Goal: Information Seeking & Learning: Find specific fact

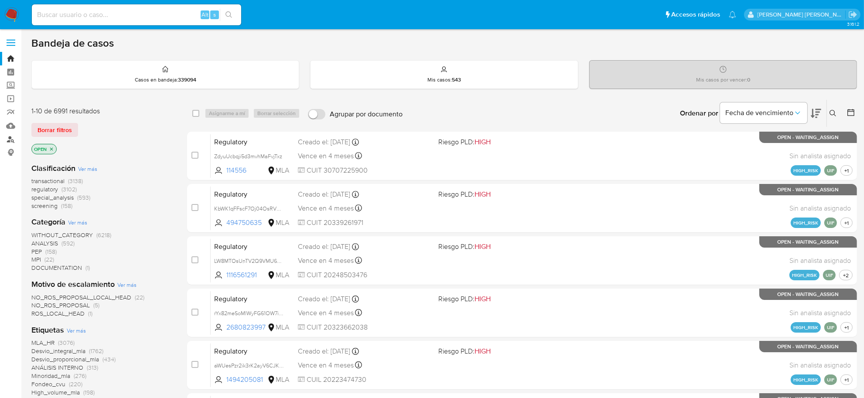
click at [10, 139] on link "Buscador de personas" at bounding box center [52, 140] width 104 height 14
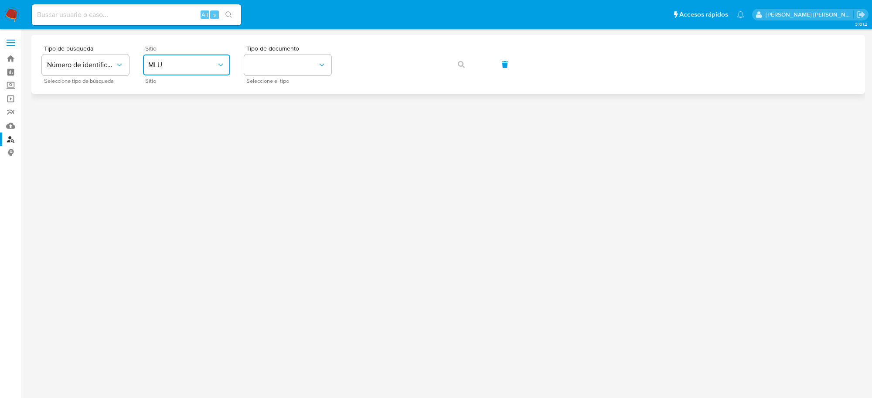
click at [219, 66] on icon "site_id" at bounding box center [220, 65] width 9 height 9
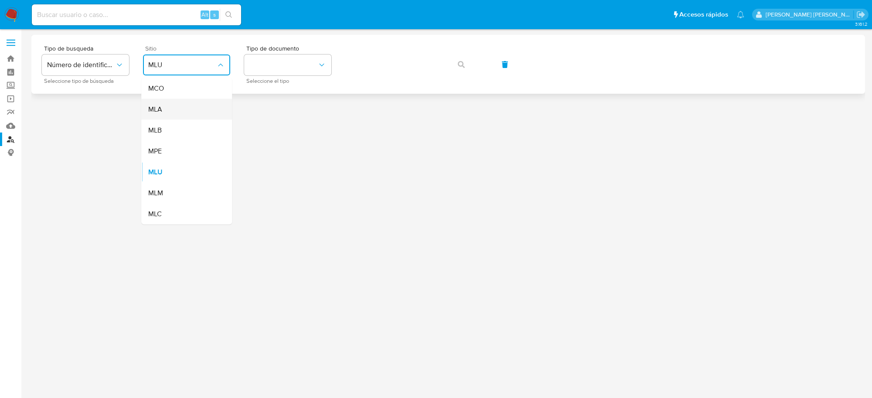
click at [171, 109] on div "MLA" at bounding box center [184, 109] width 72 height 21
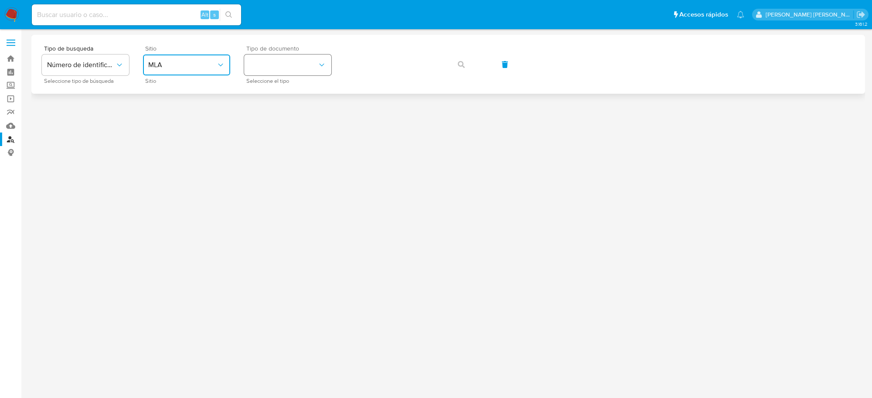
click at [311, 63] on button "identificationType" at bounding box center [287, 65] width 87 height 21
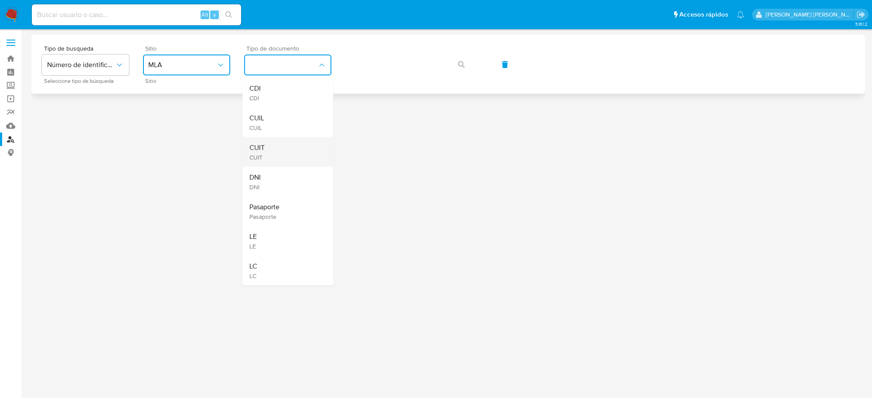
click at [260, 144] on span "CUIT" at bounding box center [257, 148] width 15 height 9
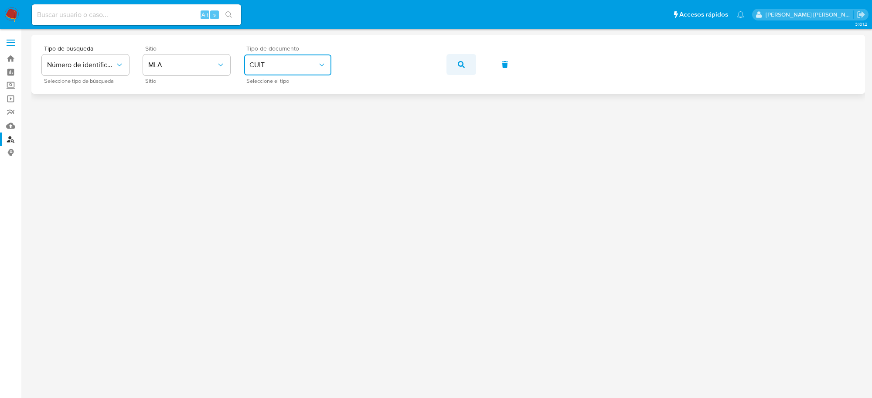
click at [462, 68] on icon "button" at bounding box center [461, 64] width 7 height 7
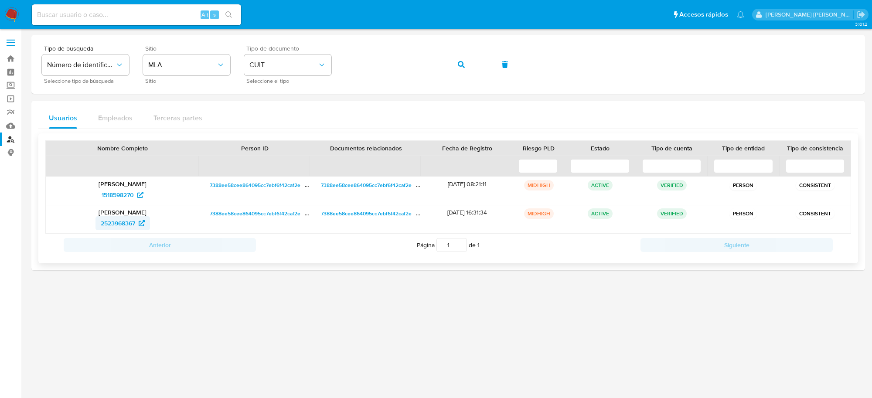
click at [116, 222] on span "2523968367" at bounding box center [118, 223] width 34 height 14
click at [117, 193] on span "1518598270" at bounding box center [118, 195] width 32 height 14
drag, startPoint x: 453, startPoint y: 64, endPoint x: 433, endPoint y: 72, distance: 21.7
click at [454, 64] on button "button" at bounding box center [462, 64] width 30 height 21
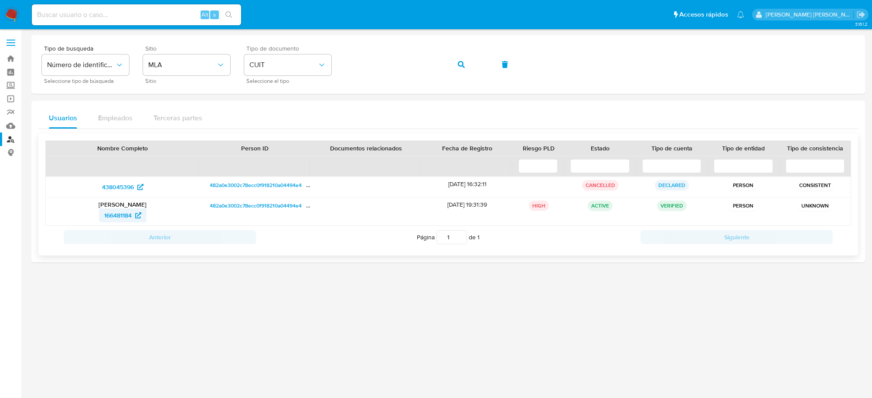
click at [114, 221] on span "166481184" at bounding box center [117, 216] width 27 height 14
click at [129, 185] on span "438045396" at bounding box center [118, 187] width 32 height 14
click at [461, 68] on icon "button" at bounding box center [461, 64] width 7 height 7
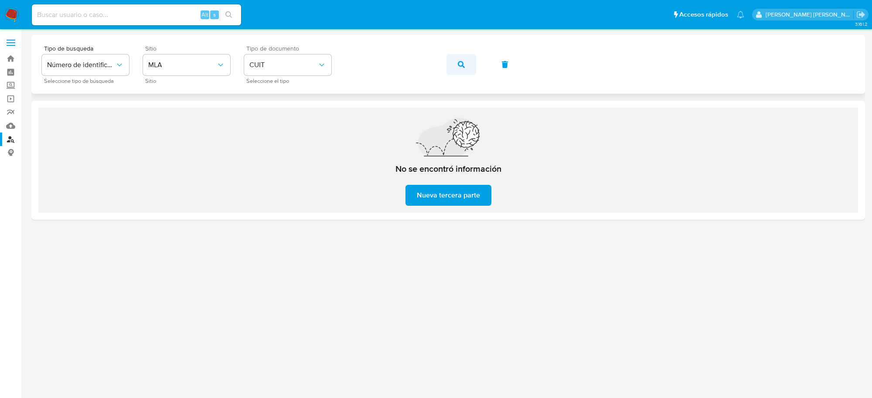
click at [454, 66] on button "button" at bounding box center [462, 64] width 30 height 21
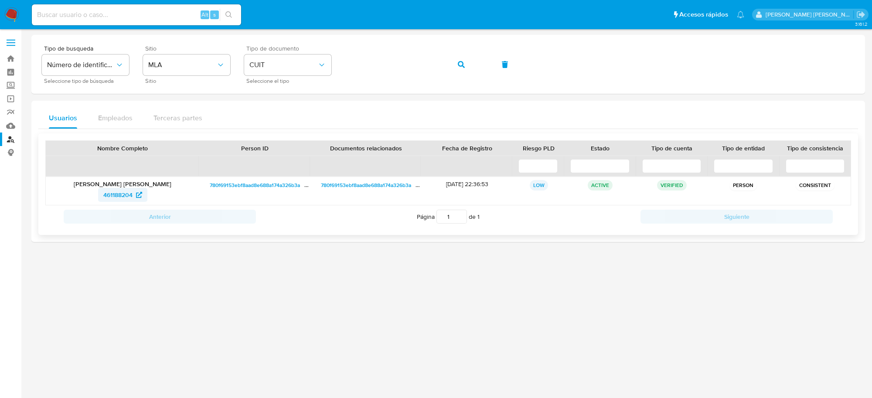
click at [116, 193] on span "461188204" at bounding box center [117, 195] width 29 height 14
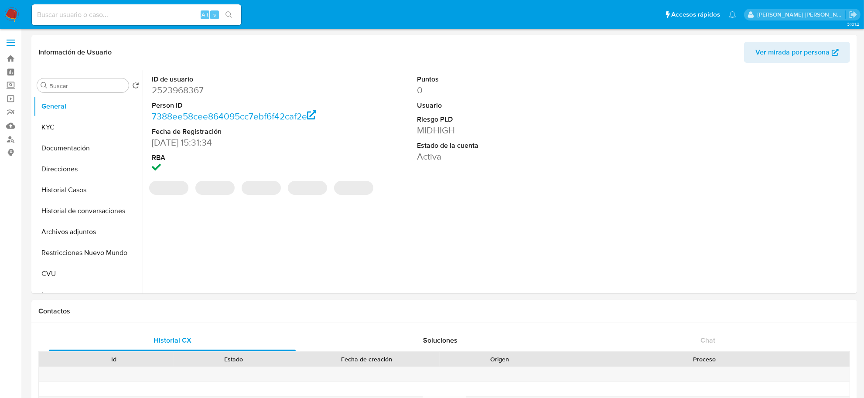
select select "10"
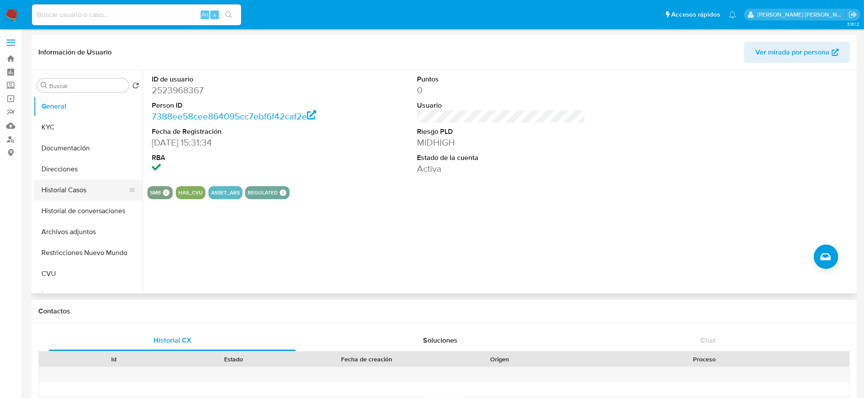
click at [59, 192] on button "Historial Casos" at bounding box center [85, 190] width 102 height 21
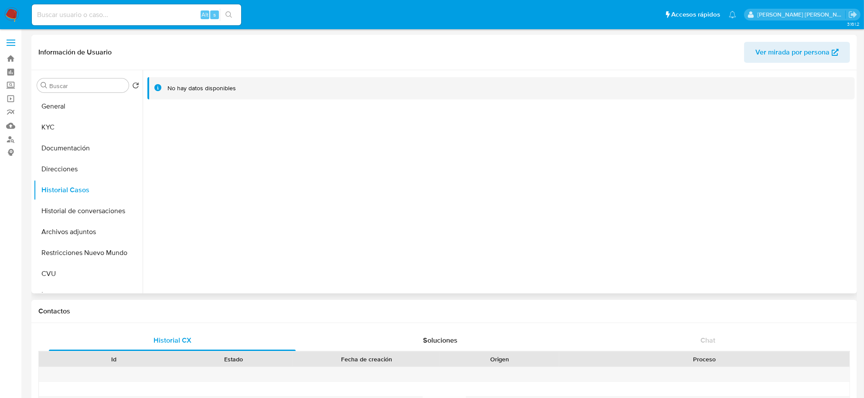
click at [775, 49] on span "Ver mirada por persona" at bounding box center [793, 52] width 74 height 21
click at [47, 131] on button "KYC" at bounding box center [85, 127] width 102 height 21
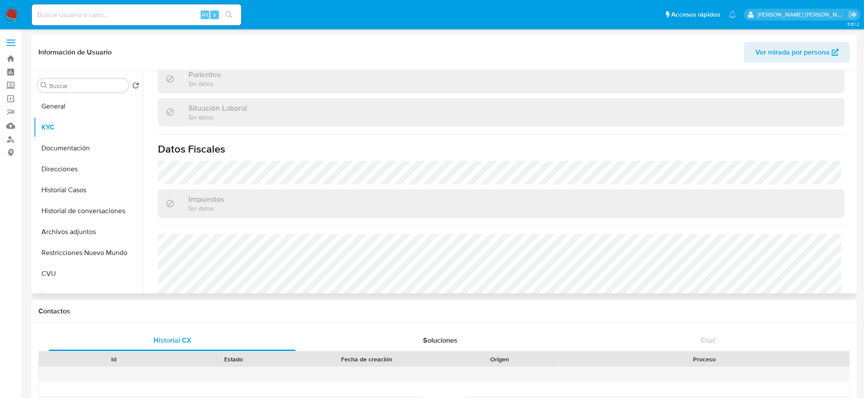
scroll to position [436, 0]
click at [68, 169] on button "Direcciones" at bounding box center [85, 169] width 102 height 21
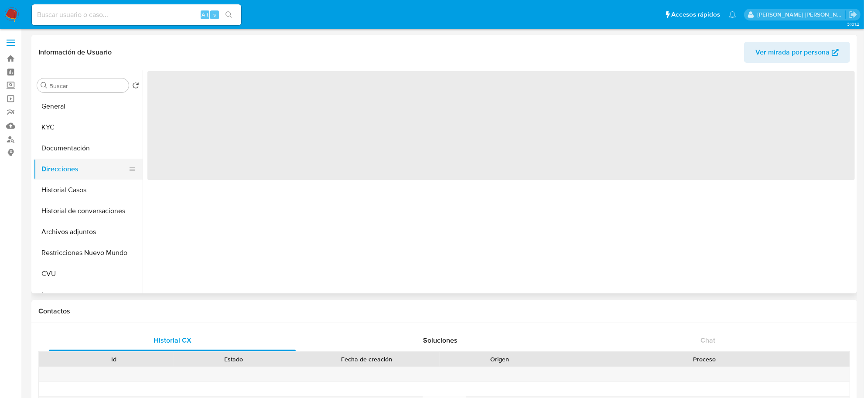
scroll to position [0, 0]
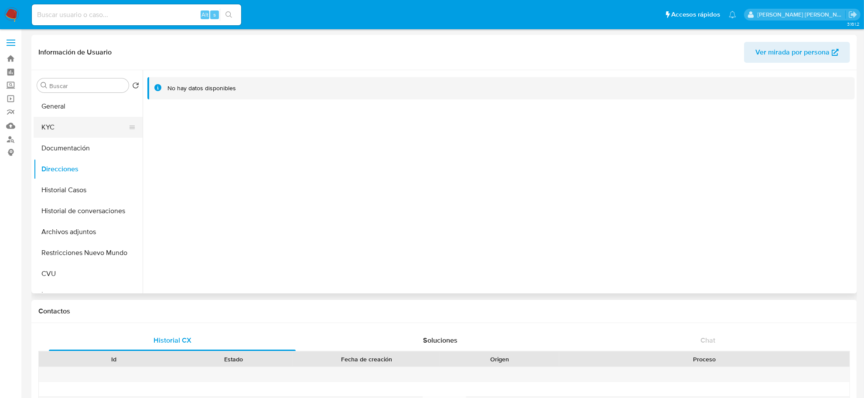
click at [58, 131] on button "KYC" at bounding box center [85, 127] width 102 height 21
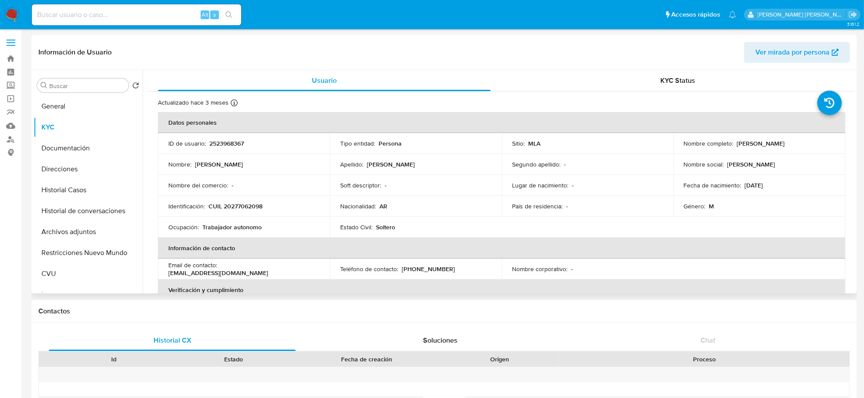
drag, startPoint x: 734, startPoint y: 144, endPoint x: 812, endPoint y: 150, distance: 78.3
click at [812, 150] on td "Nombre completo : Fernando Martin Quiroga" at bounding box center [760, 143] width 172 height 21
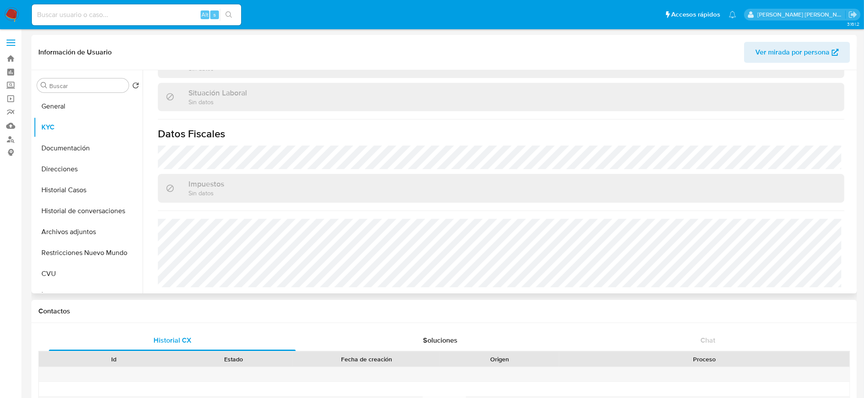
scroll to position [451, 0]
click at [48, 146] on button "Documentación" at bounding box center [85, 148] width 102 height 21
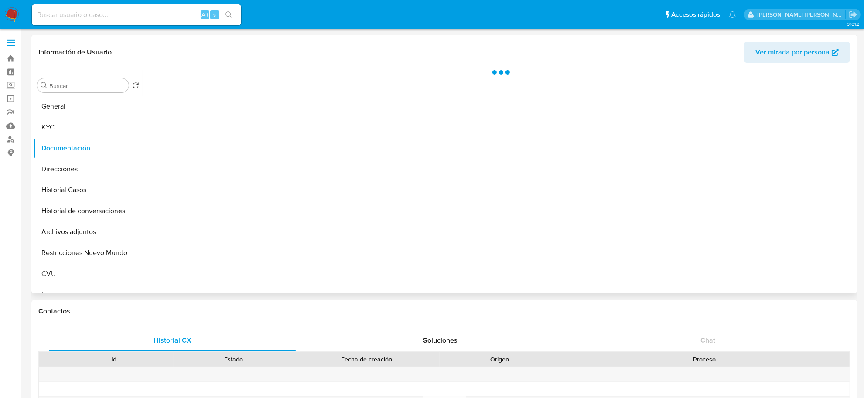
scroll to position [0, 0]
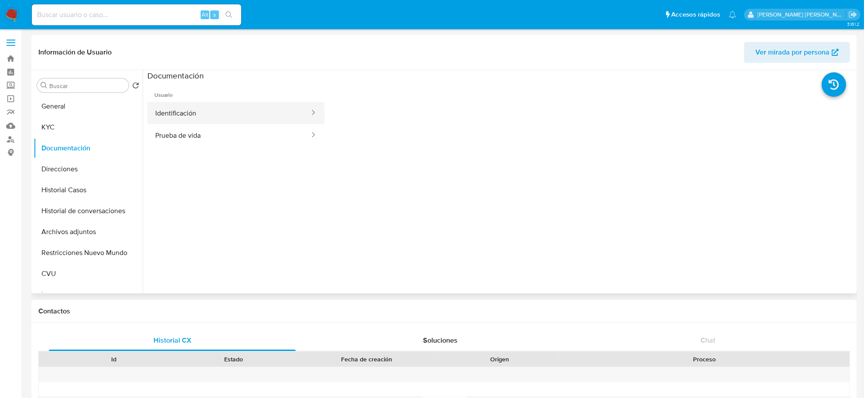
click at [199, 113] on button "Identificación" at bounding box center [228, 113] width 163 height 22
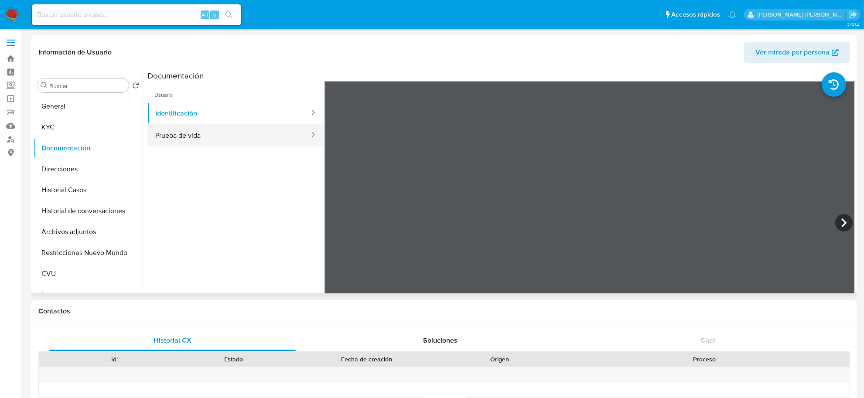
click at [208, 125] on button "Prueba de vida" at bounding box center [228, 135] width 163 height 22
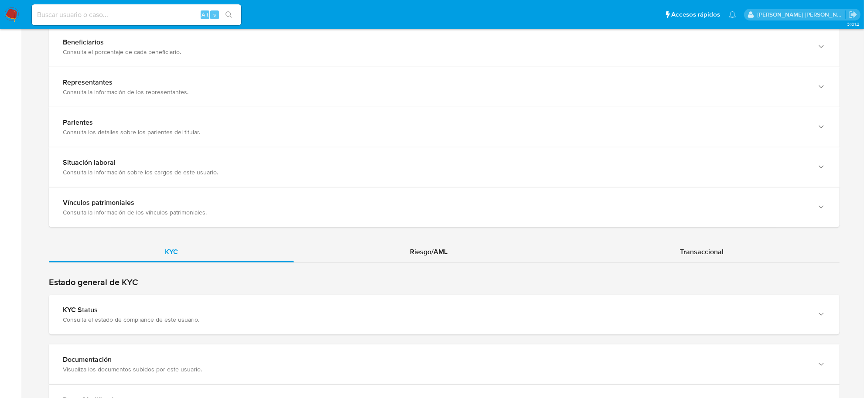
scroll to position [600, 0]
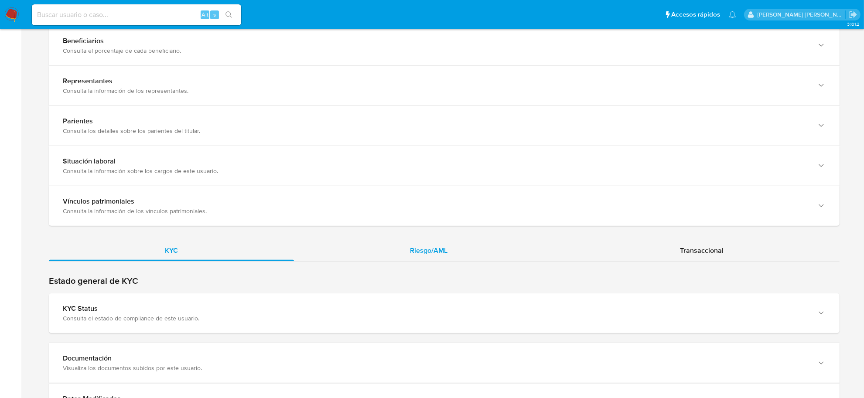
click at [445, 258] on div "Riesgo/AML" at bounding box center [429, 250] width 270 height 21
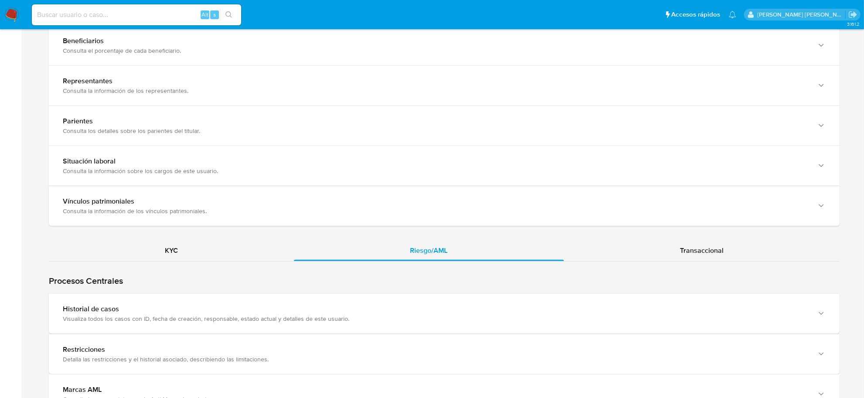
scroll to position [654, 0]
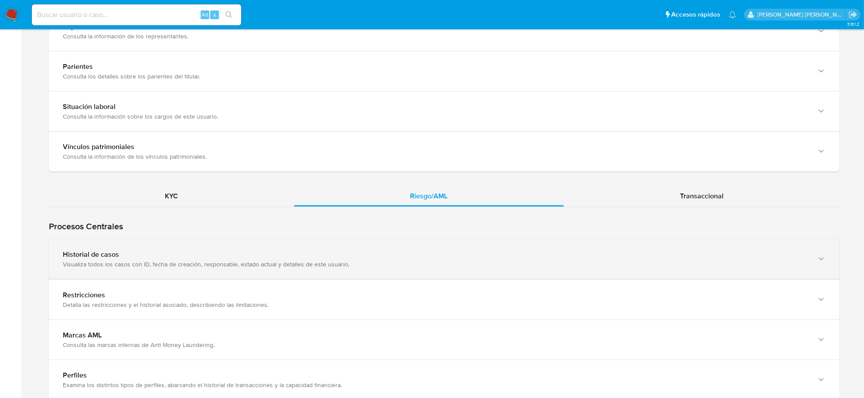
click at [181, 253] on div "Historial de casos" at bounding box center [436, 254] width 746 height 9
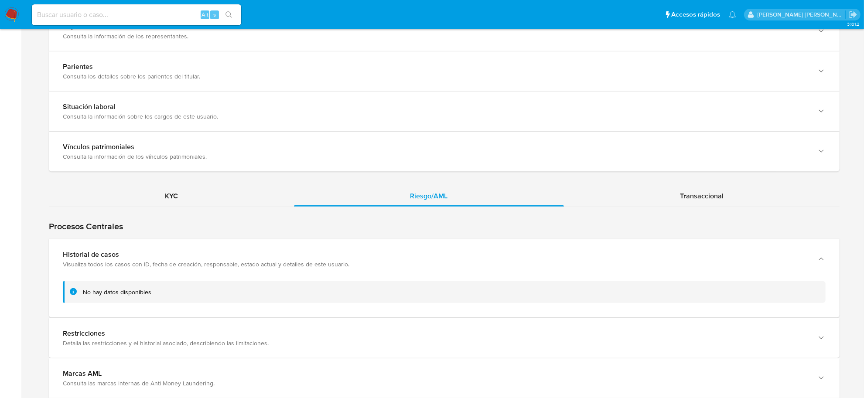
click at [158, 212] on div "Procesos Centrales Restricciones Detalla las restricciones y el historial asoci…" at bounding box center [444, 323] width 791 height 232
click at [164, 203] on div "KYC" at bounding box center [171, 196] width 245 height 21
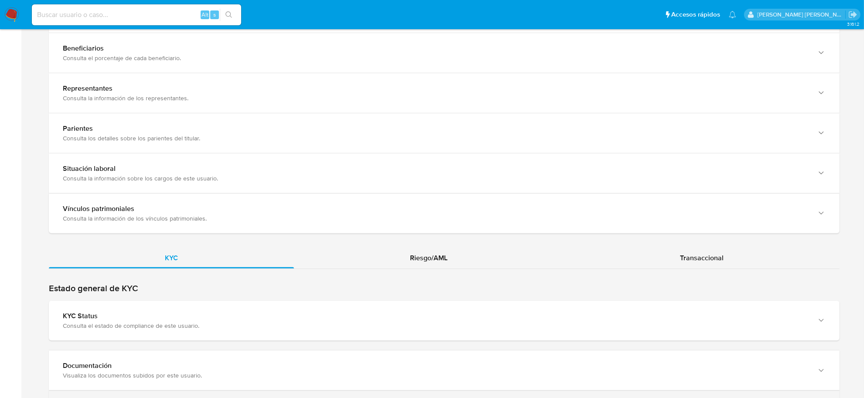
scroll to position [703, 0]
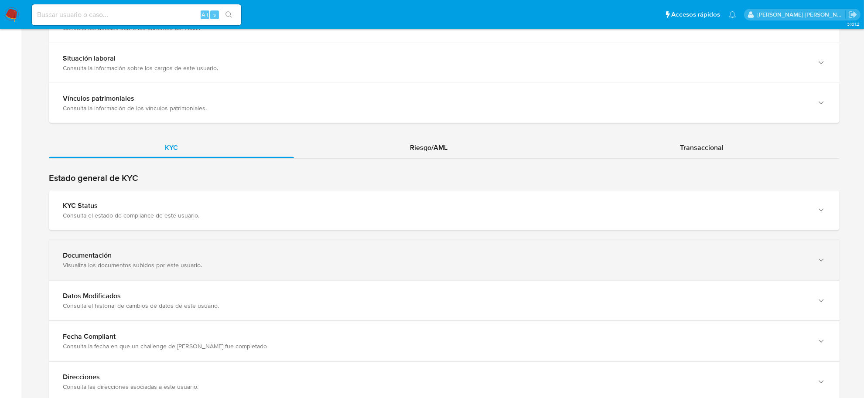
click at [99, 250] on div "Documentación Visualiza los documentos subidos por este usuario." at bounding box center [444, 260] width 791 height 40
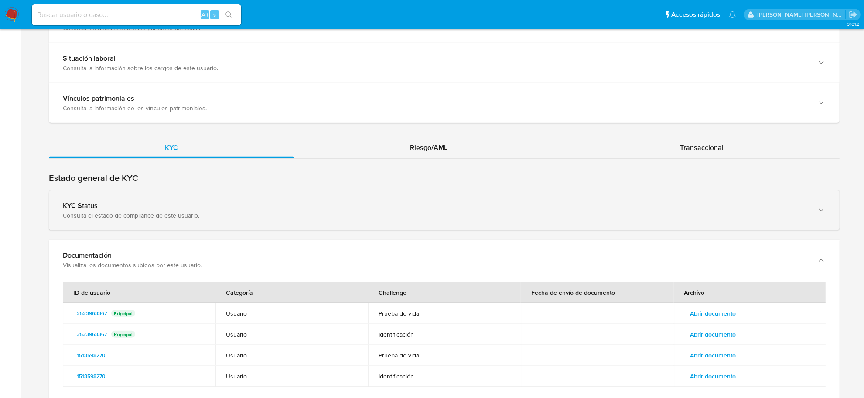
scroll to position [757, 0]
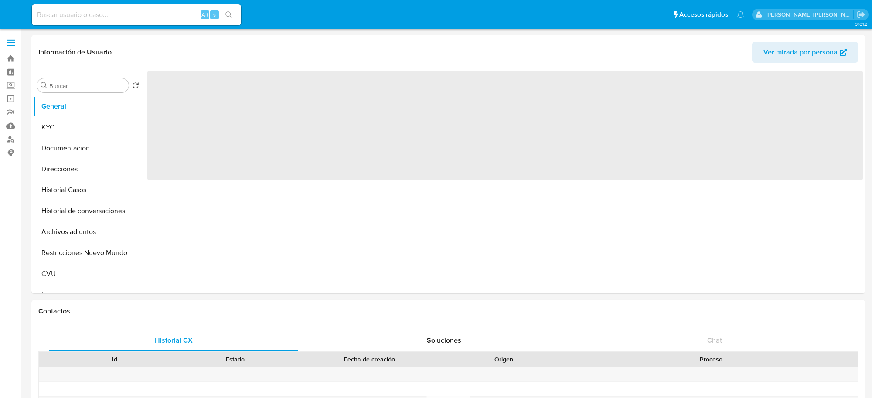
select select "10"
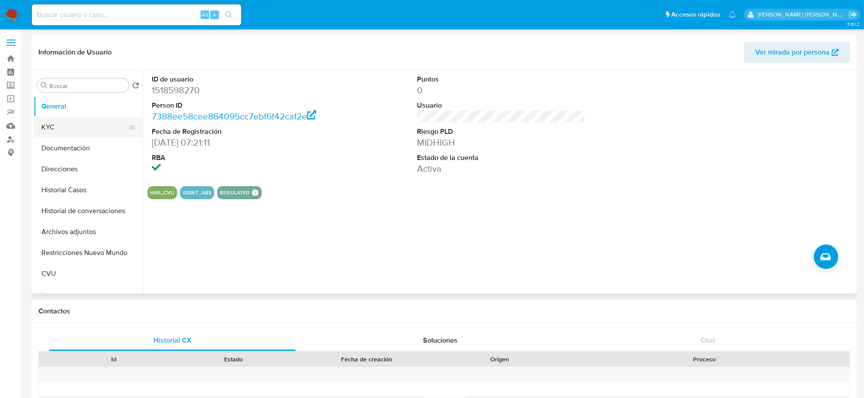
click at [82, 127] on button "KYC" at bounding box center [85, 127] width 102 height 21
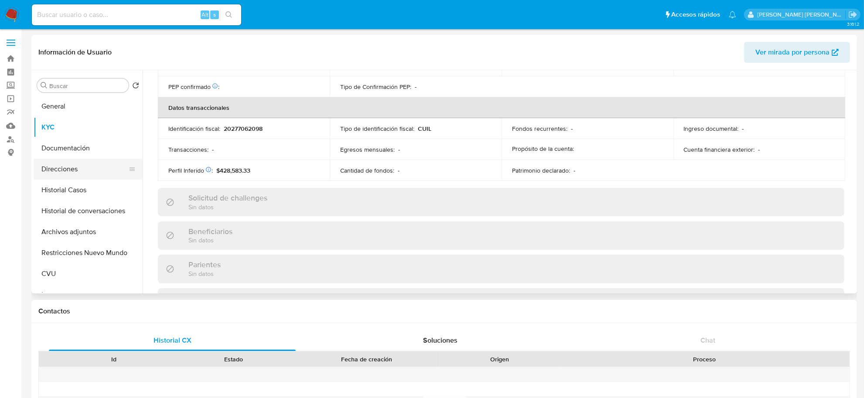
scroll to position [451, 0]
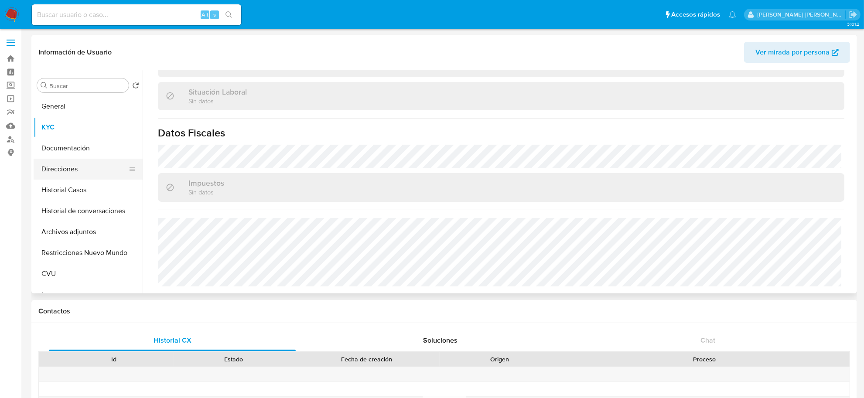
click at [65, 162] on button "Direcciones" at bounding box center [85, 169] width 102 height 21
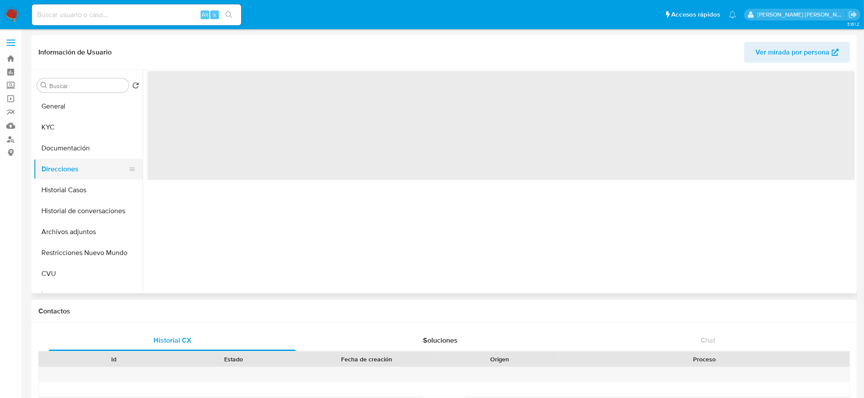
scroll to position [0, 0]
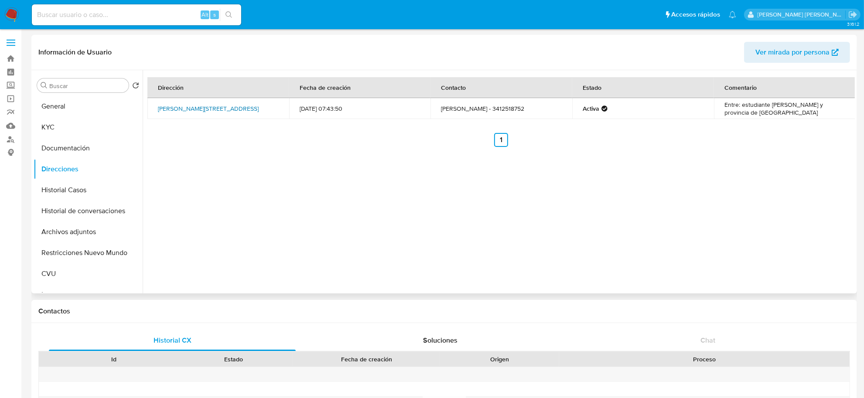
click at [185, 104] on link "Jose María Rosa 2274, Rosario, Santa Fe, 2009, Argentina 2274" at bounding box center [208, 108] width 101 height 9
click at [47, 127] on button "KYC" at bounding box center [85, 127] width 102 height 21
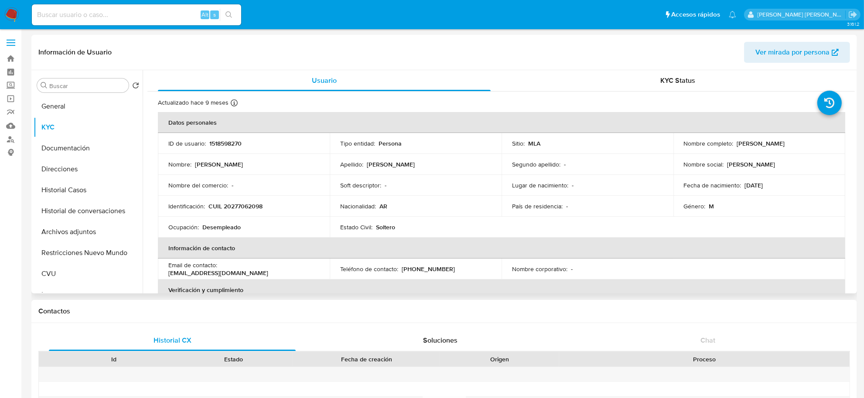
click at [252, 205] on p "CUIL 20277062098" at bounding box center [236, 206] width 54 height 8
copy p "20277062098"
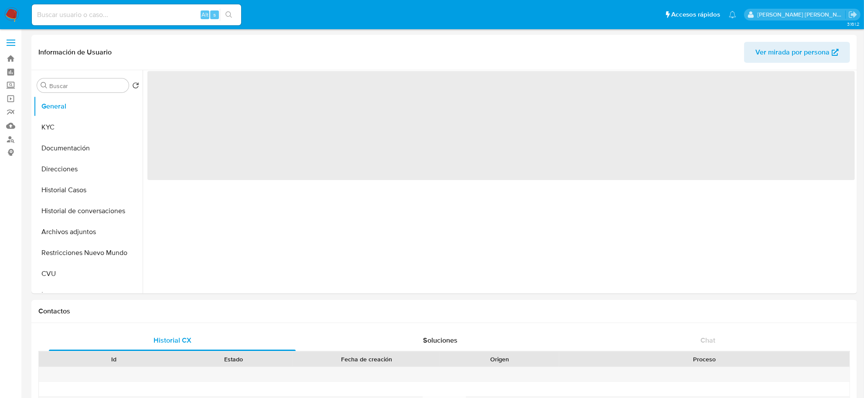
select select "10"
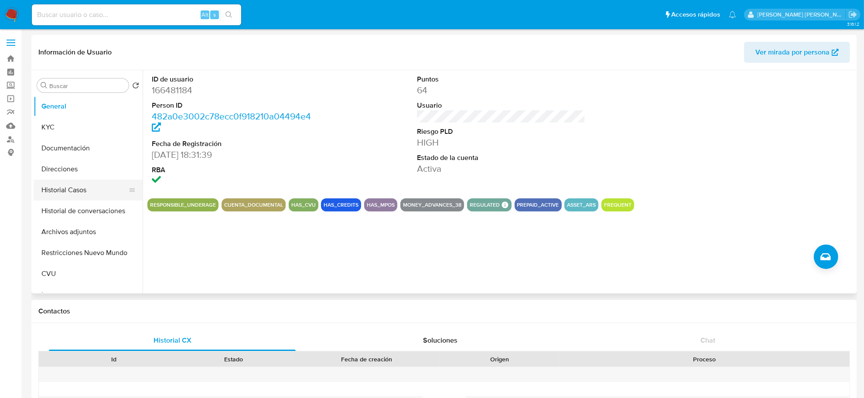
click at [60, 194] on button "Historial Casos" at bounding box center [85, 190] width 102 height 21
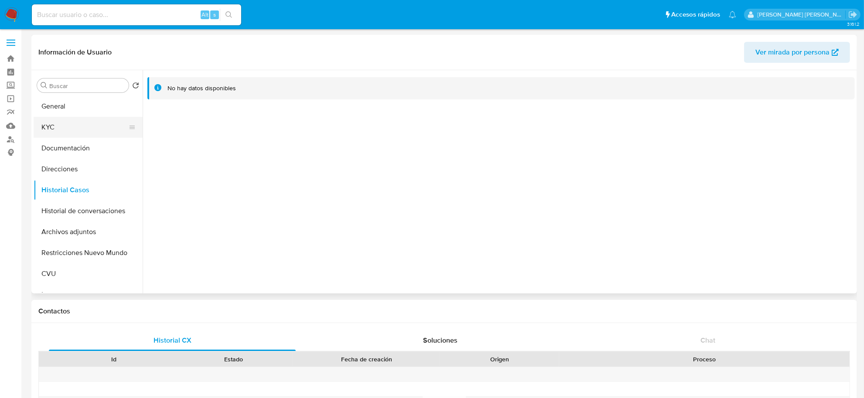
click at [57, 127] on button "KYC" at bounding box center [85, 127] width 102 height 21
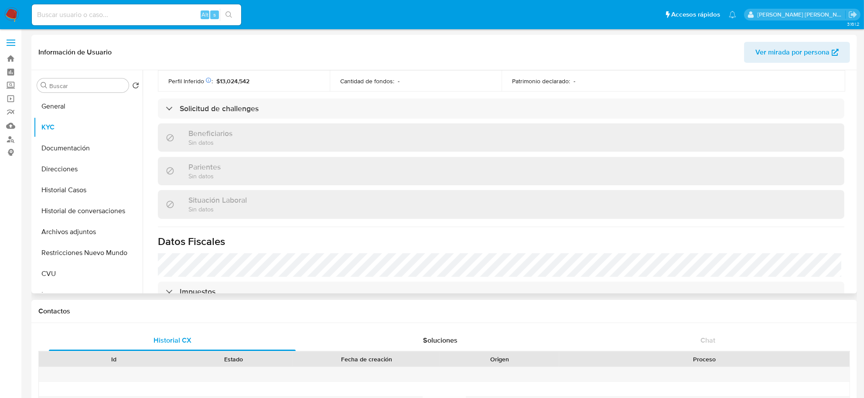
scroll to position [436, 0]
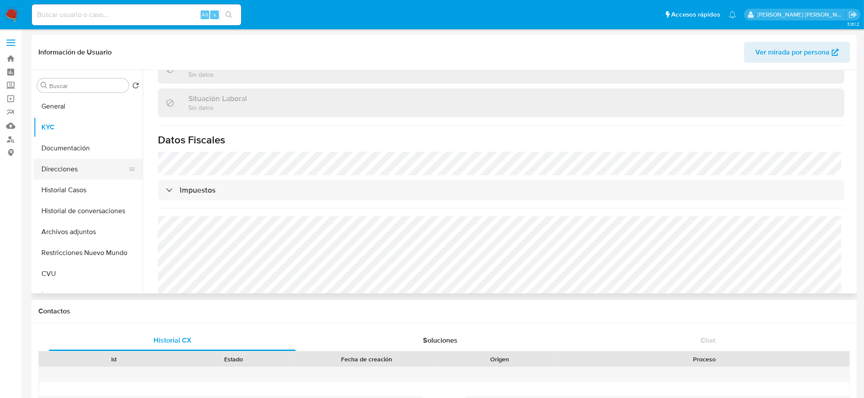
click at [68, 166] on button "Direcciones" at bounding box center [85, 169] width 102 height 21
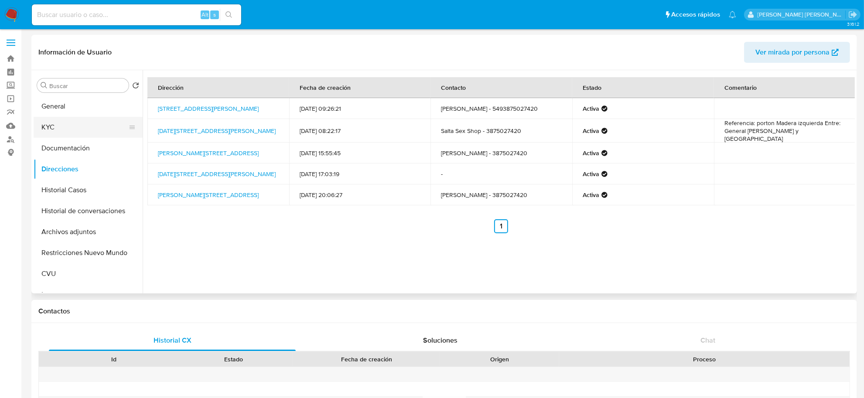
click at [49, 123] on button "KYC" at bounding box center [85, 127] width 102 height 21
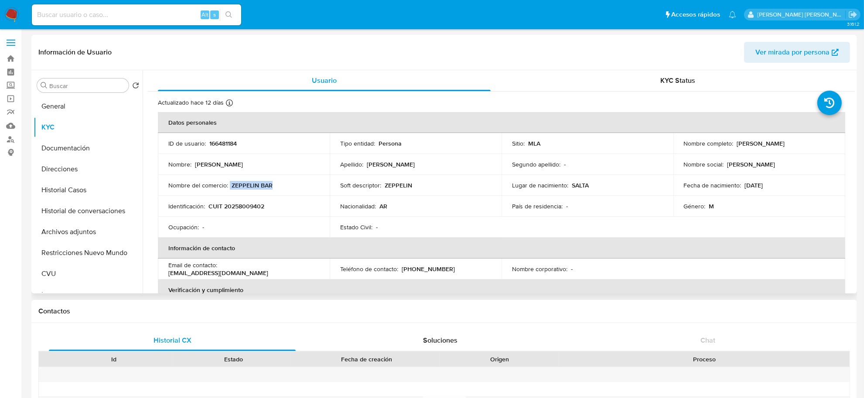
drag, startPoint x: 274, startPoint y: 184, endPoint x: 230, endPoint y: 184, distance: 44.1
click at [230, 184] on div "Nombre del comercio : ZEPPELIN BAR" at bounding box center [243, 185] width 151 height 8
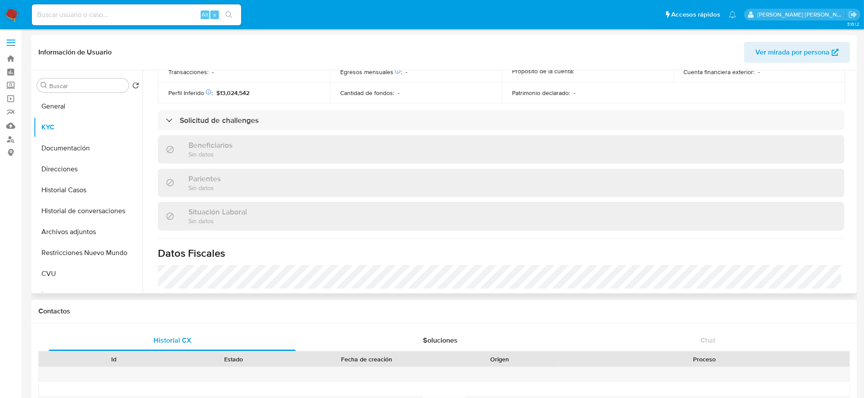
scroll to position [472, 0]
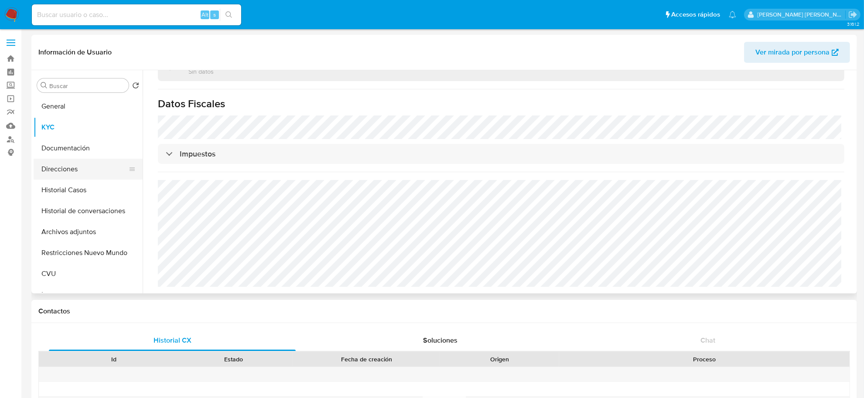
click at [55, 169] on button "Direcciones" at bounding box center [85, 169] width 102 height 21
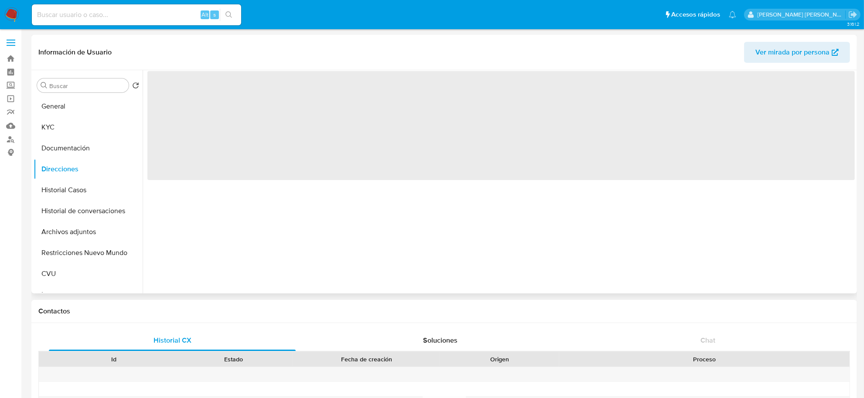
scroll to position [0, 0]
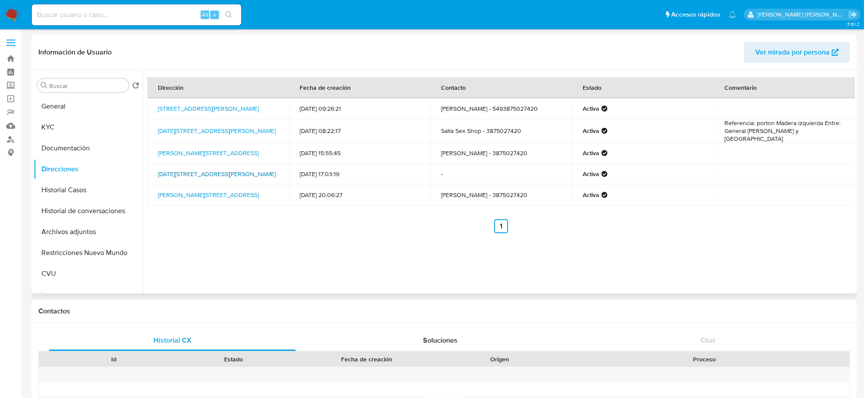
click at [213, 170] on link "25 De Mayo 340, Salta, Salta, 4400, Argentina 340" at bounding box center [217, 174] width 118 height 9
click at [189, 127] on link "25 De Mayo 373, Salta, Salta, 4400, Argentina 373" at bounding box center [217, 131] width 118 height 9
click at [199, 170] on link "25 De Mayo 340, Salta, Salta, 4400, Argentina 340" at bounding box center [217, 174] width 118 height 9
drag, startPoint x: 155, startPoint y: 170, endPoint x: 184, endPoint y: 175, distance: 29.2
click at [184, 175] on td "25 De Mayo 340, Salta, Salta, 4400, Argentina 340" at bounding box center [218, 174] width 142 height 21
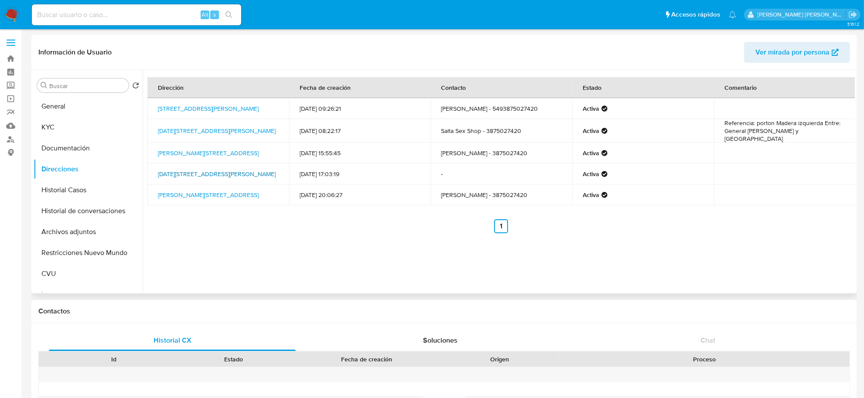
copy link "25 De Mayo 340, Salta, Salta, 4400, Argentina"
click at [59, 125] on button "KYC" at bounding box center [85, 127] width 102 height 21
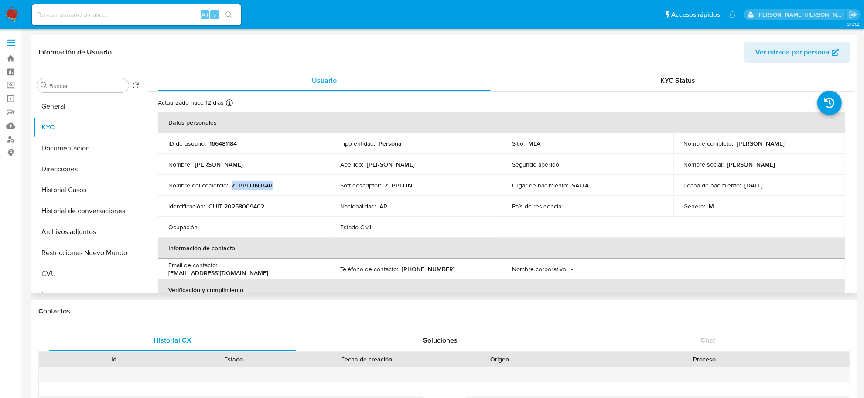
drag, startPoint x: 232, startPoint y: 186, endPoint x: 273, endPoint y: 184, distance: 41.0
click at [273, 184] on div "Nombre del comercio : ZEPPELIN BAR" at bounding box center [243, 185] width 151 height 8
copy p "ZEPPELIN BAR"
click at [79, 143] on button "Documentación" at bounding box center [85, 148] width 102 height 21
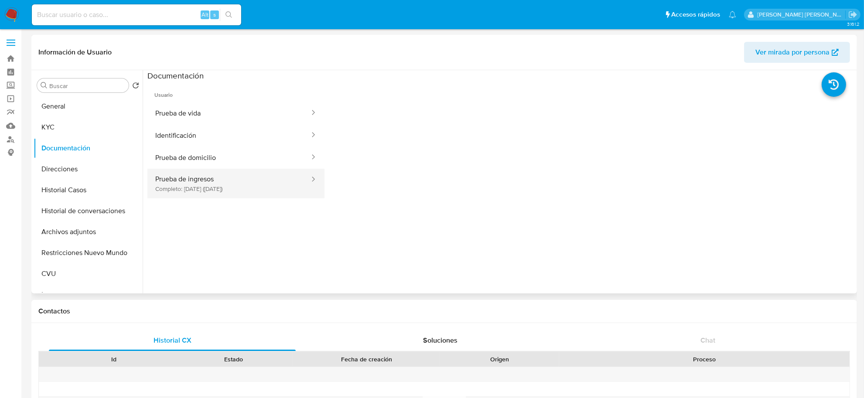
click at [238, 187] on button "Prueba de ingresos Completo: 17/09/2025 (hace 12 días)" at bounding box center [228, 184] width 163 height 30
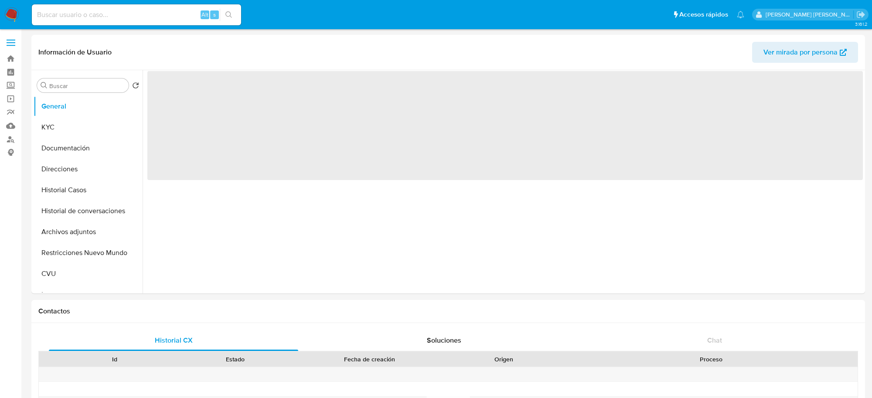
select select "10"
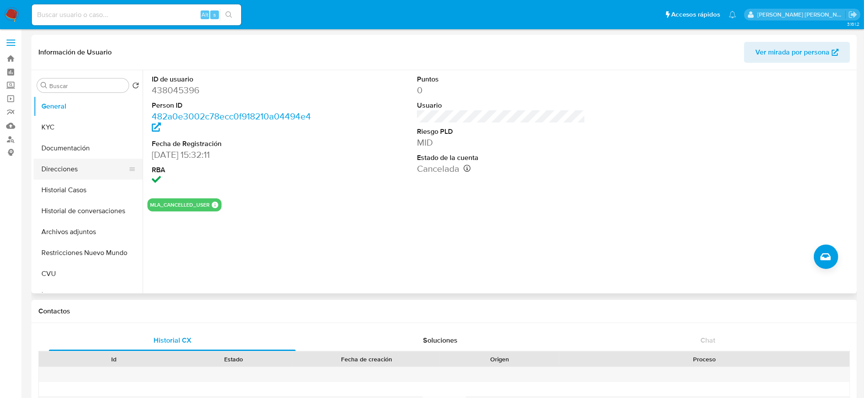
click at [57, 169] on button "Direcciones" at bounding box center [85, 169] width 102 height 21
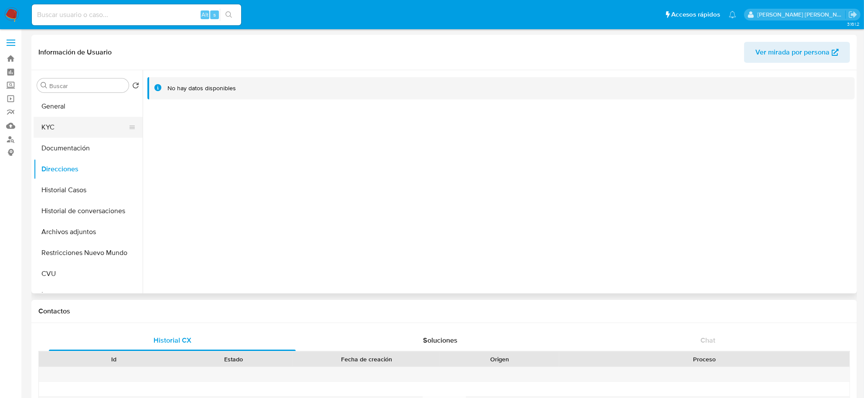
click at [79, 131] on button "KYC" at bounding box center [85, 127] width 102 height 21
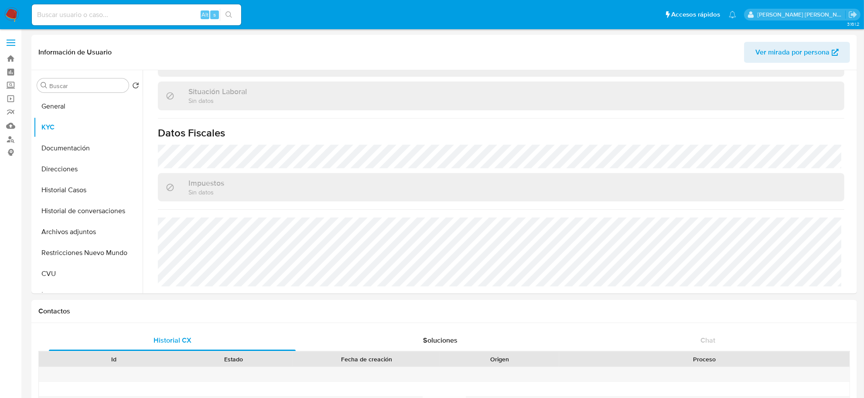
scroll to position [443, 0]
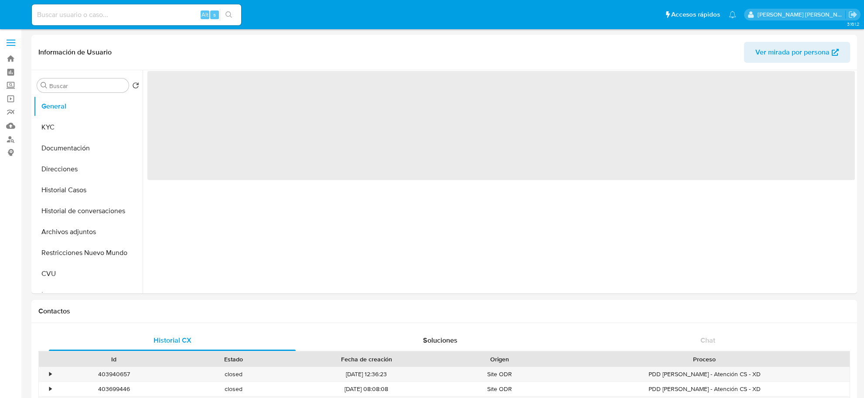
select select "10"
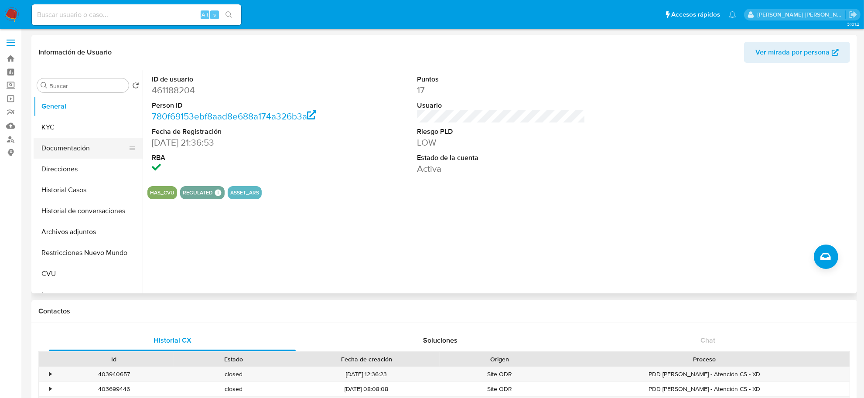
click at [68, 144] on button "Documentación" at bounding box center [85, 148] width 102 height 21
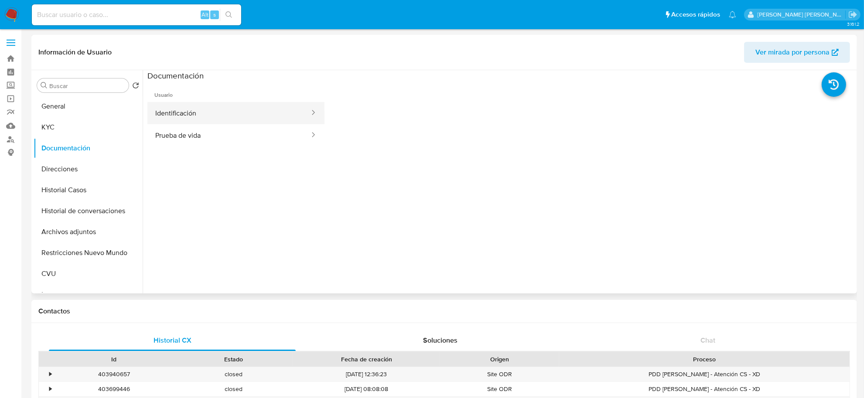
click at [182, 113] on button "Identificación" at bounding box center [228, 113] width 163 height 22
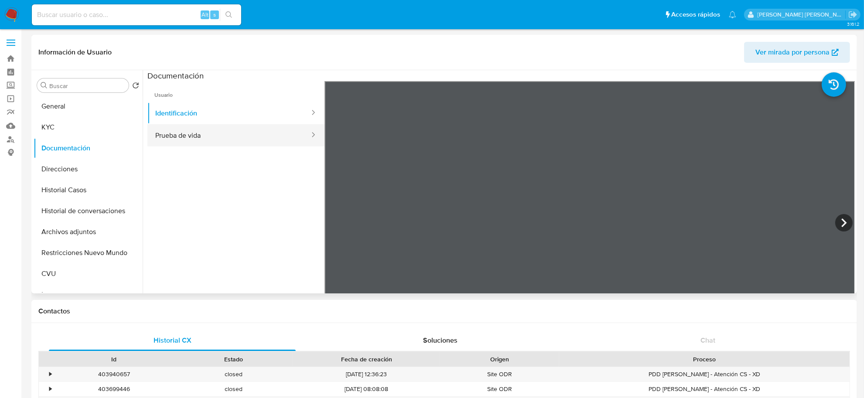
click at [195, 134] on button "Prueba de vida" at bounding box center [228, 135] width 163 height 22
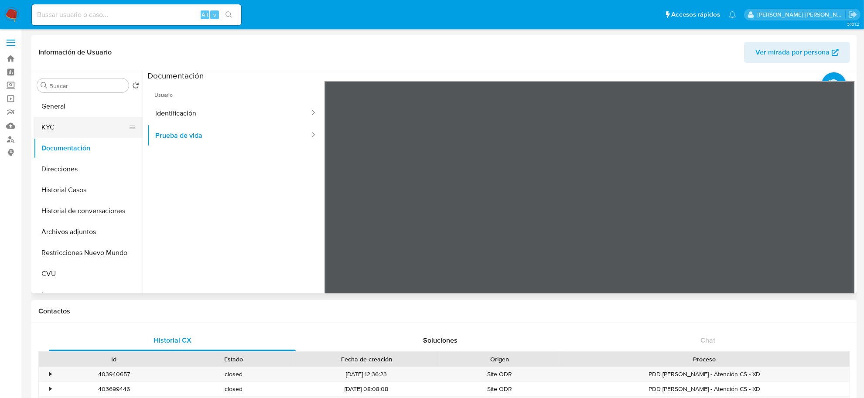
click at [52, 120] on button "KYC" at bounding box center [85, 127] width 102 height 21
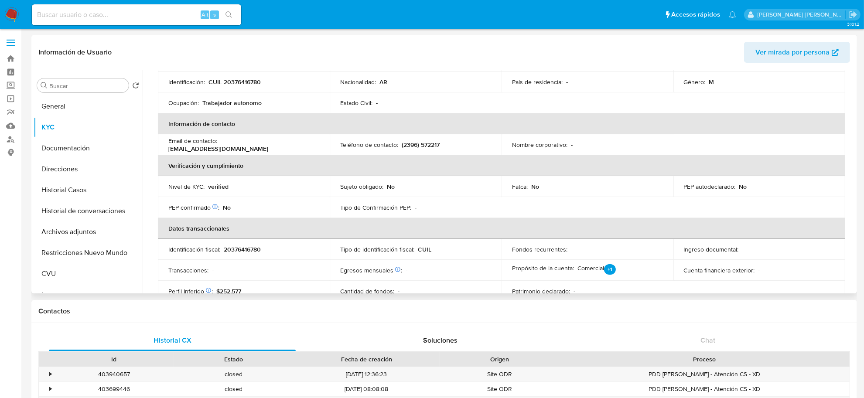
scroll to position [15, 0]
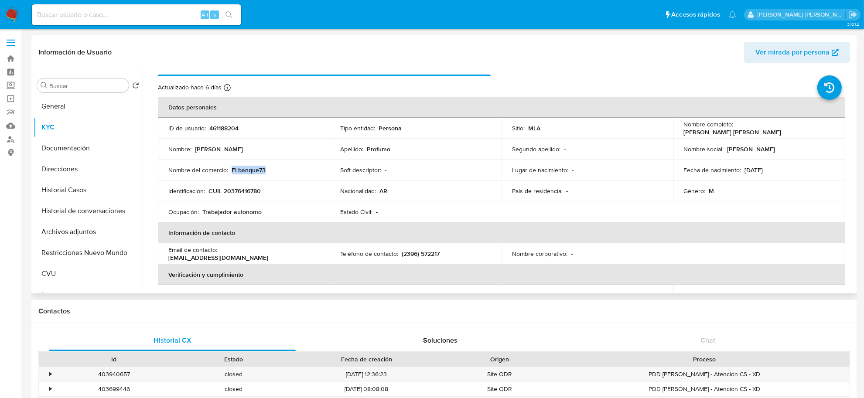
drag, startPoint x: 230, startPoint y: 171, endPoint x: 265, endPoint y: 171, distance: 34.9
click at [271, 171] on div "Nombre del comercio : El banque73" at bounding box center [243, 170] width 151 height 8
click at [65, 168] on button "Direcciones" at bounding box center [85, 169] width 102 height 21
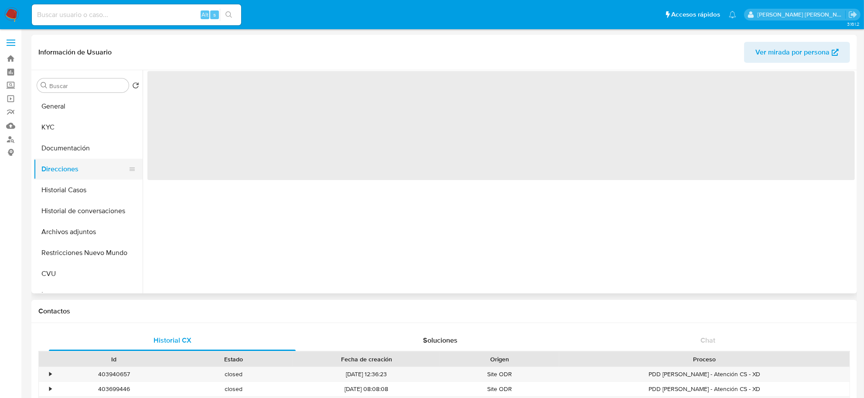
scroll to position [0, 0]
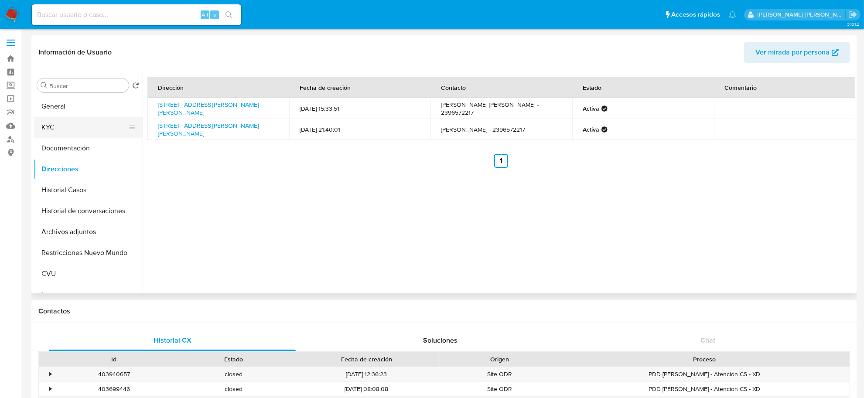
click at [40, 130] on button "KYC" at bounding box center [85, 127] width 102 height 21
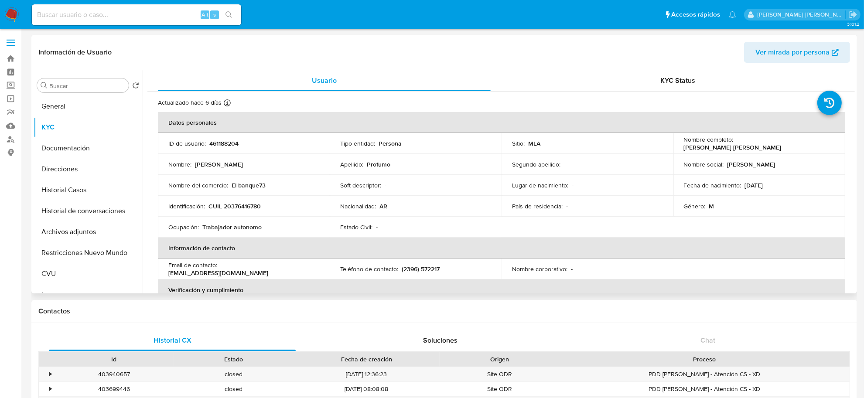
click at [239, 201] on td "Identificación : CUIL 20376416780" at bounding box center [244, 206] width 172 height 21
click at [240, 206] on p "CUIL 20376416780" at bounding box center [235, 206] width 52 height 8
copy p "20376416780"
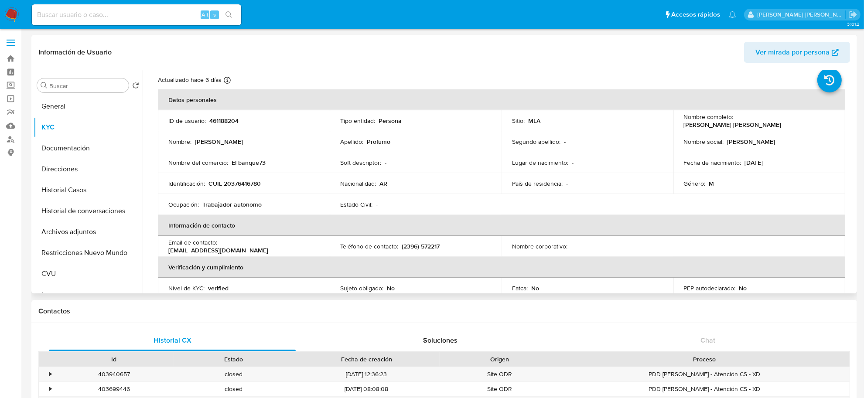
scroll to position [15, 0]
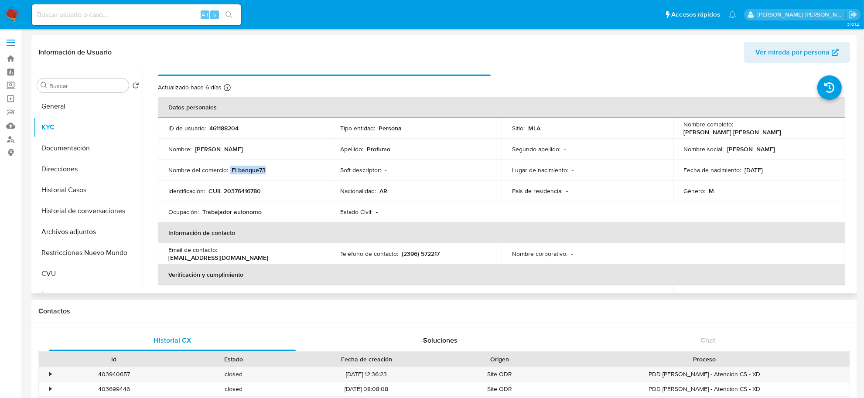
drag, startPoint x: 229, startPoint y: 169, endPoint x: 279, endPoint y: 175, distance: 50.5
click at [279, 175] on td "Nombre del comercio : El banque73" at bounding box center [244, 170] width 172 height 21
copy div "El banque73"
